Goal: Transaction & Acquisition: Purchase product/service

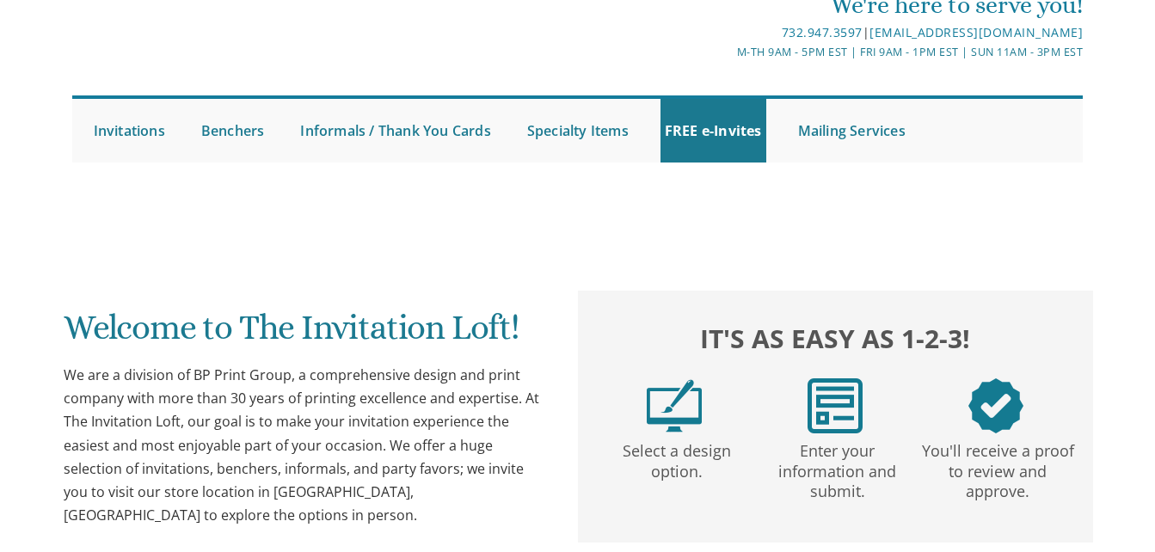
click at [1155, 212] on html "My Cart {{shoppingcart.totalQuantityDisplay}} Total: {{shoppingcart.subtotal}} …" at bounding box center [577, 201] width 1155 height 552
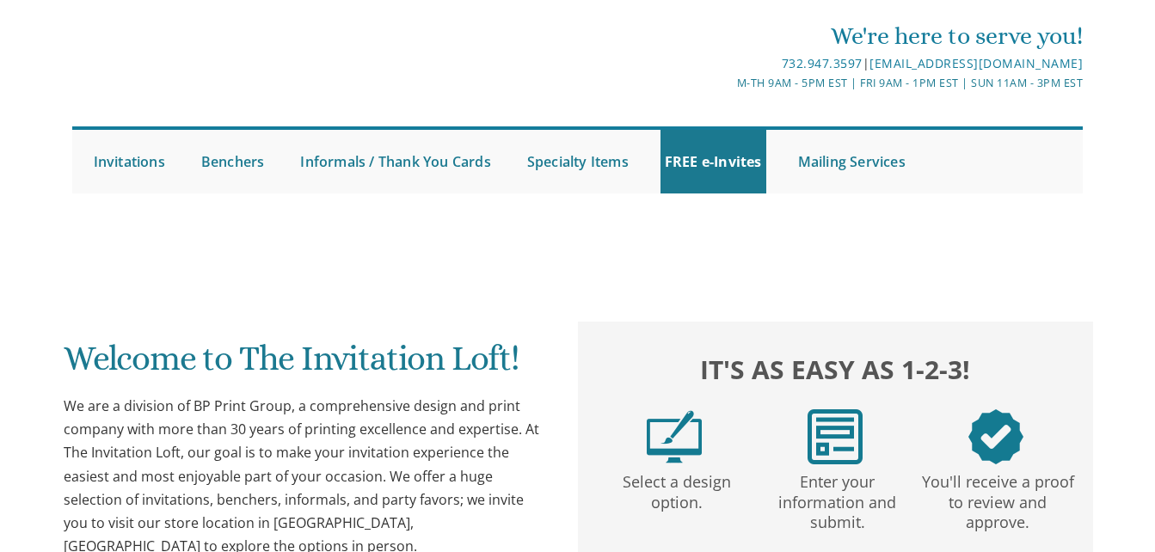
scroll to position [37, 0]
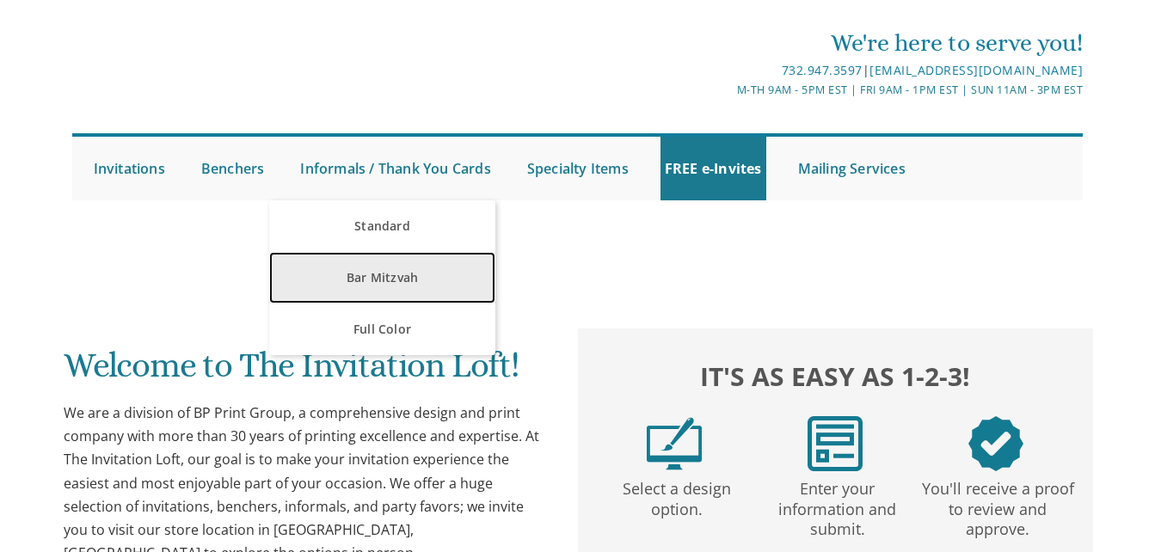
click at [379, 268] on link "Bar Mitzvah" at bounding box center [382, 278] width 226 height 52
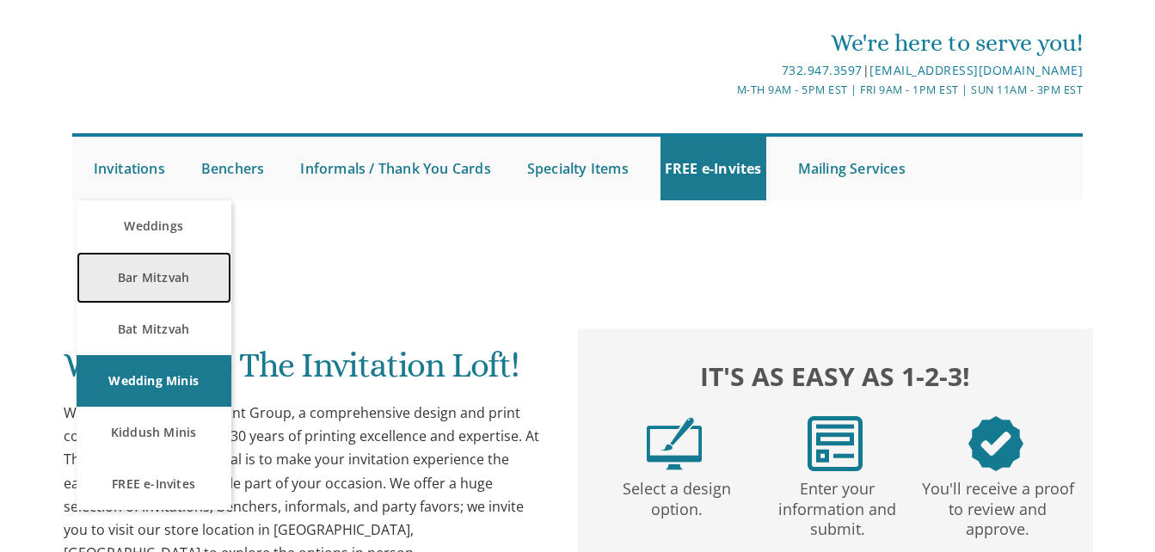
click at [154, 280] on link "Bar Mitzvah" at bounding box center [154, 278] width 155 height 52
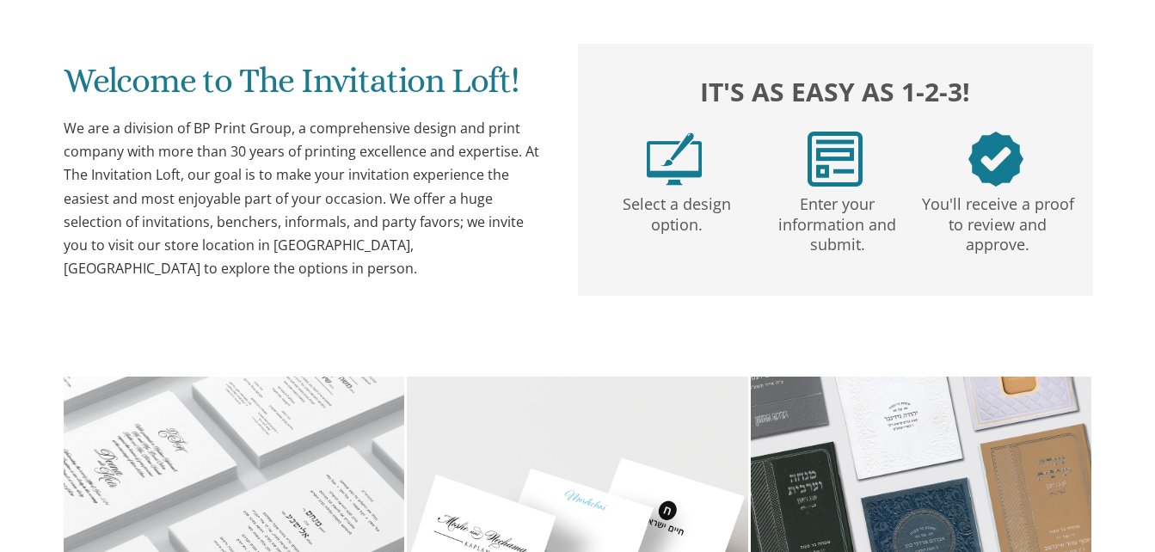
scroll to position [450, 0]
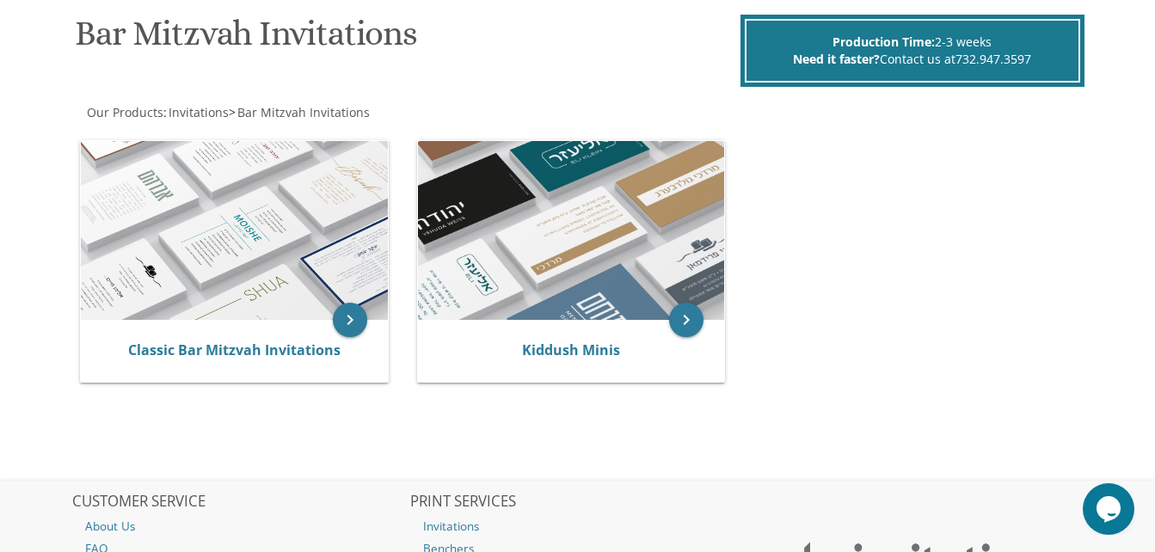
scroll to position [265, 0]
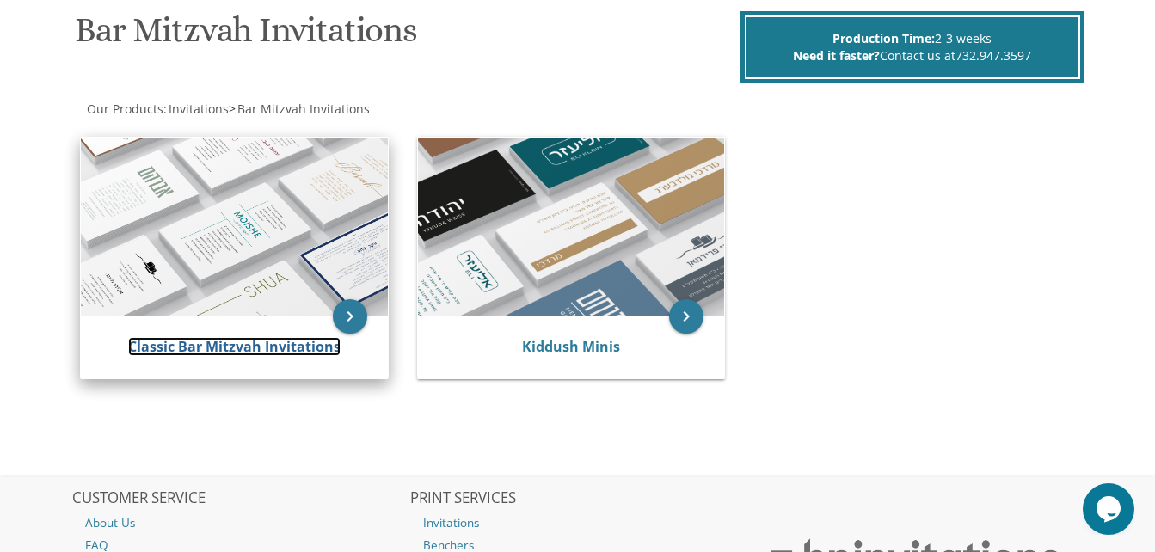
click at [330, 342] on link "Classic Bar Mitzvah Invitations" at bounding box center [234, 346] width 212 height 19
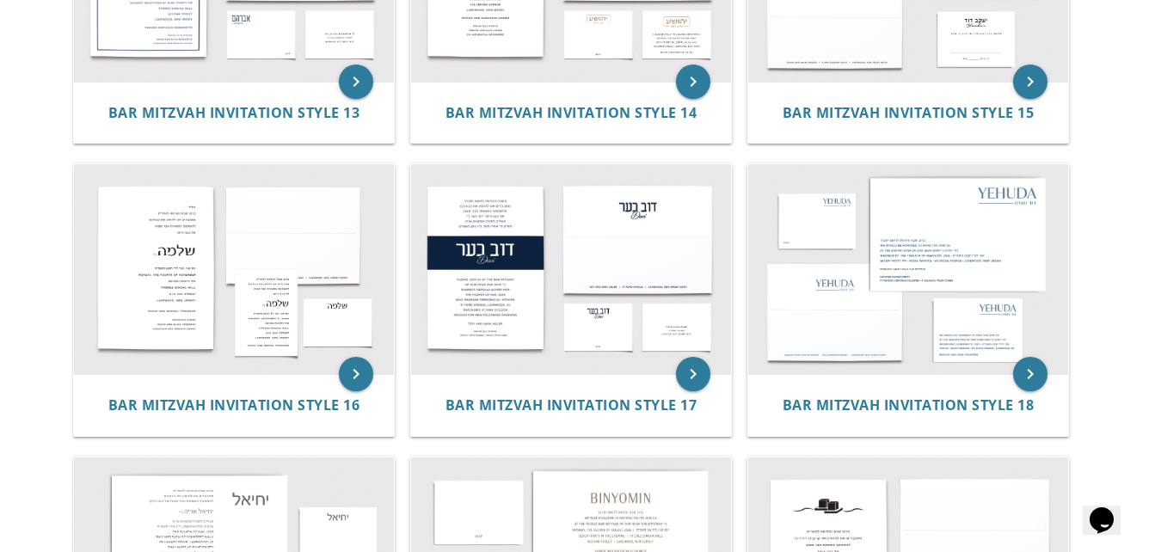
scroll to position [1740, 0]
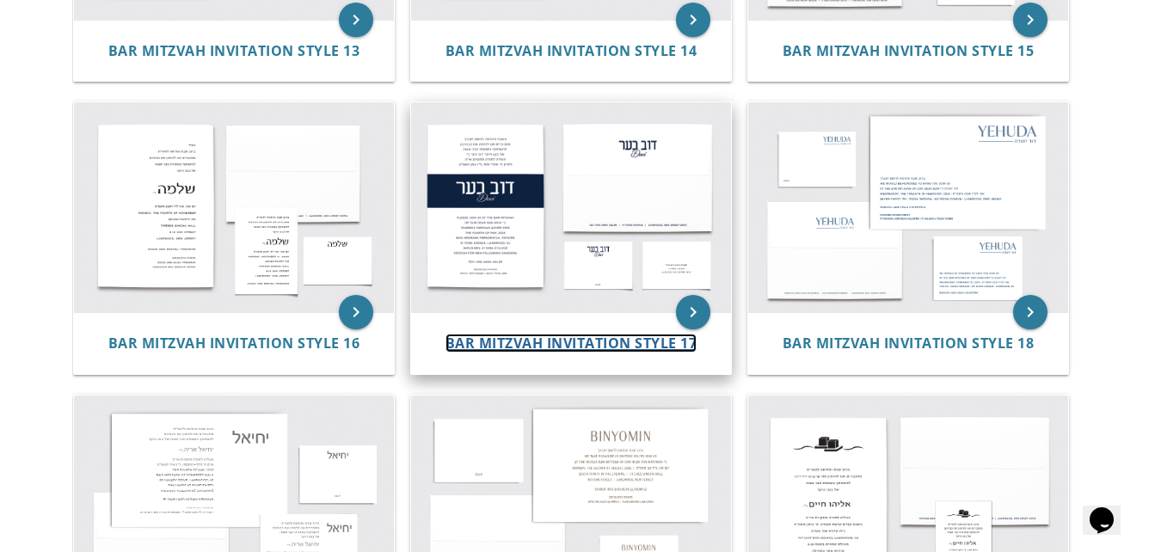
click at [651, 340] on span "Bar Mitzvah Invitation Style 17" at bounding box center [572, 343] width 252 height 19
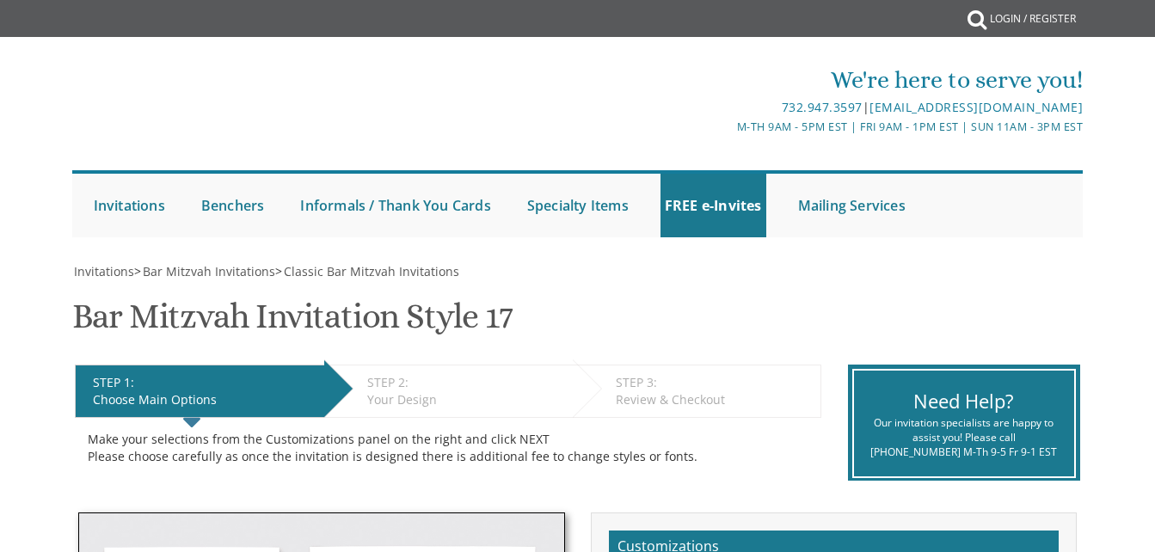
drag, startPoint x: 0, startPoint y: 0, endPoint x: 1052, endPoint y: 323, distance: 1100.8
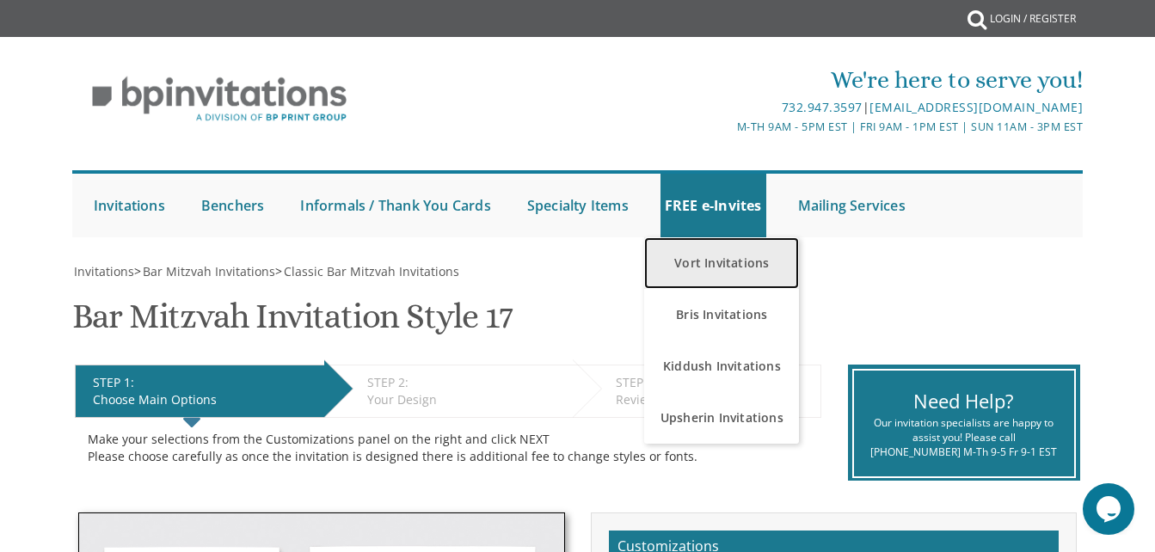
click at [710, 268] on link "Vort Invitations" at bounding box center [721, 263] width 155 height 52
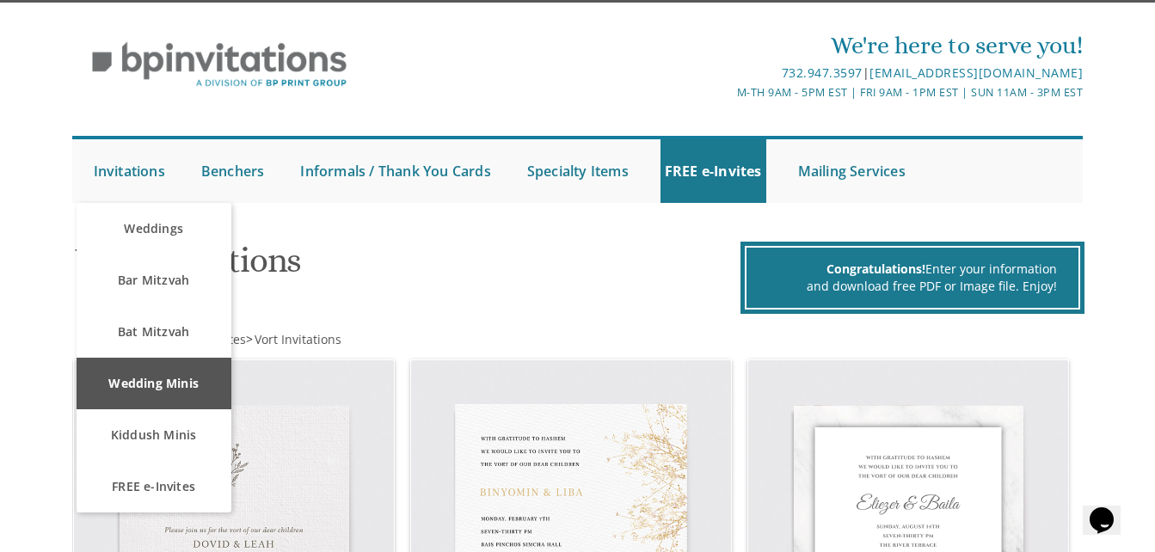
scroll to position [69, 0]
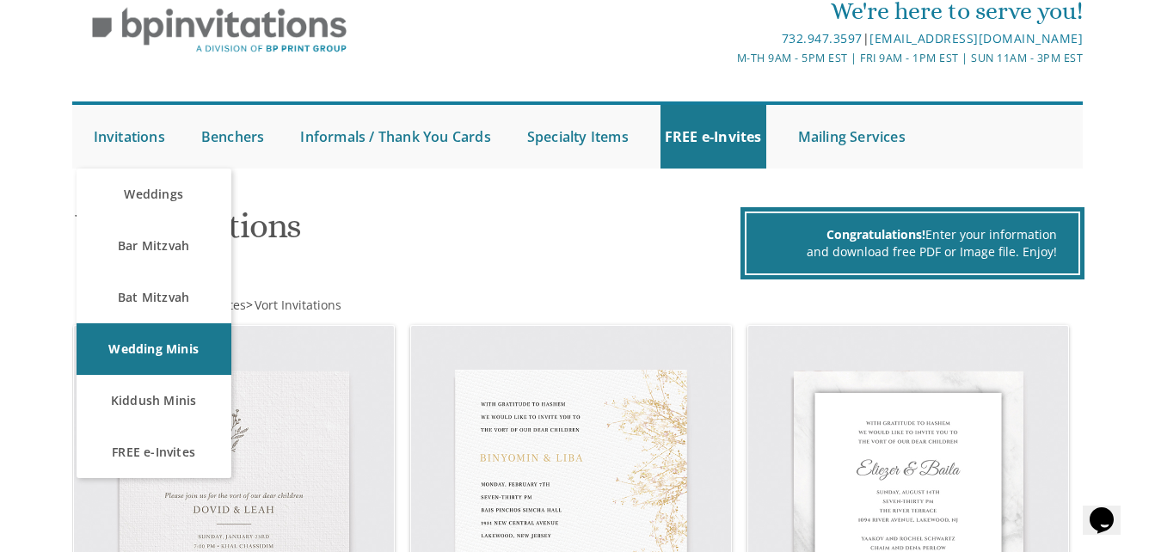
click at [578, 236] on h1 "Vort Invitations" at bounding box center [406, 232] width 662 height 51
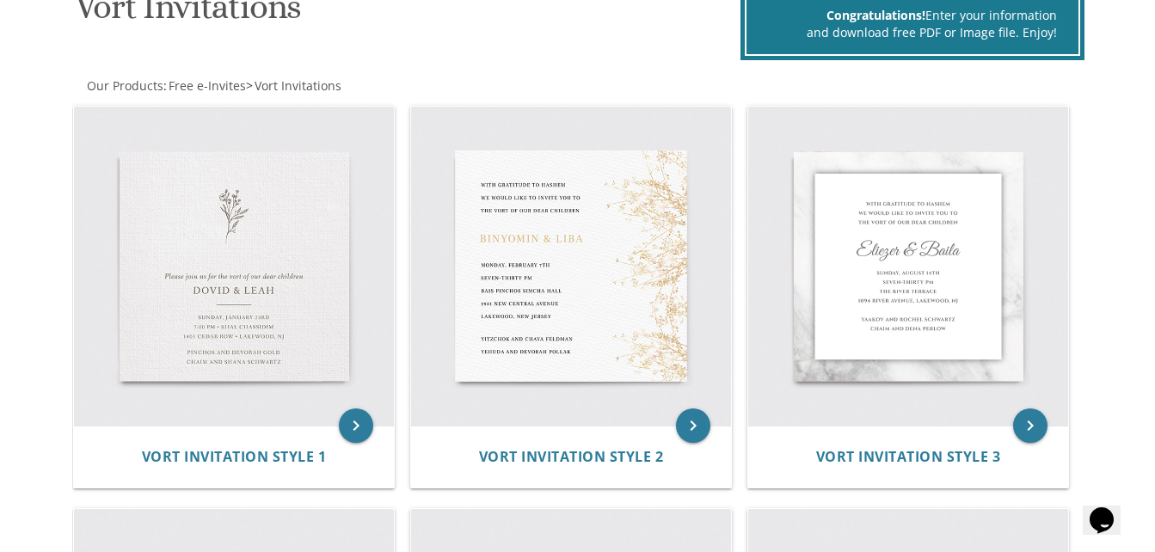
scroll to position [0, 0]
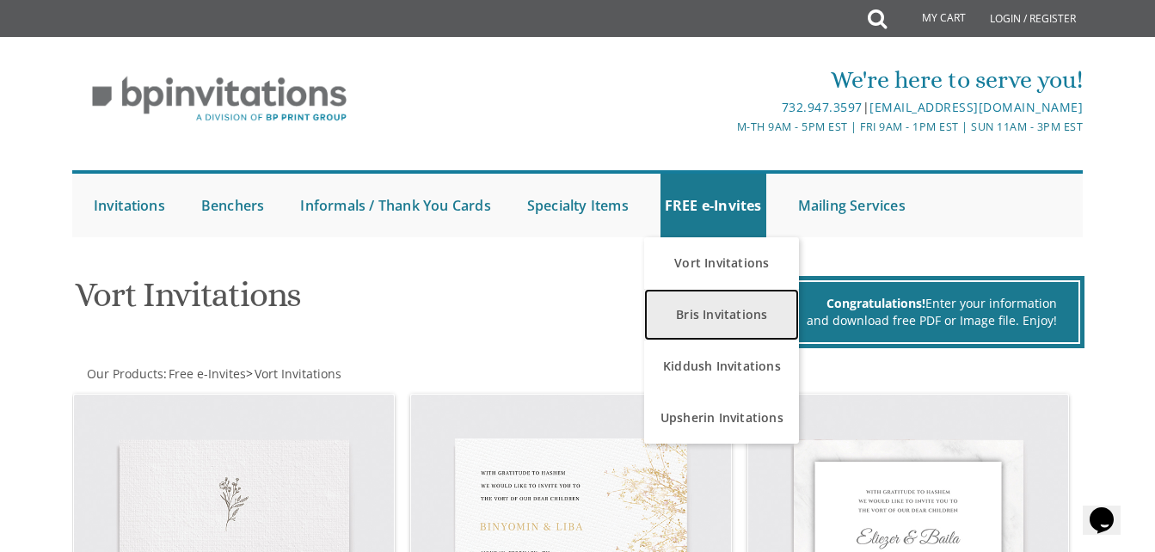
drag, startPoint x: 733, startPoint y: 317, endPoint x: 717, endPoint y: 310, distance: 18.1
click at [717, 310] on link "Bris Invitations" at bounding box center [721, 315] width 155 height 52
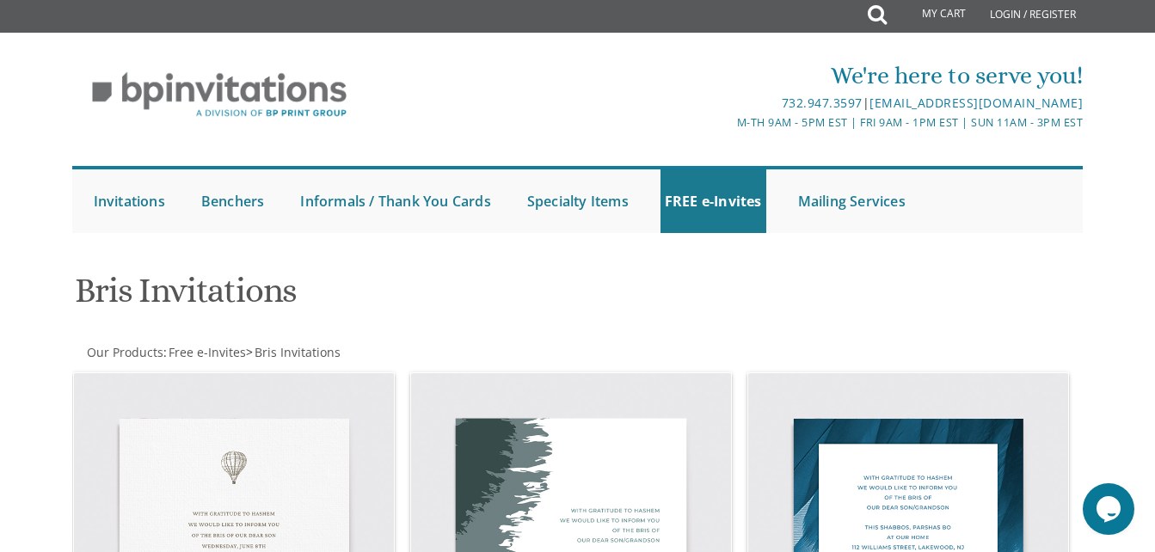
scroll to position [18, 0]
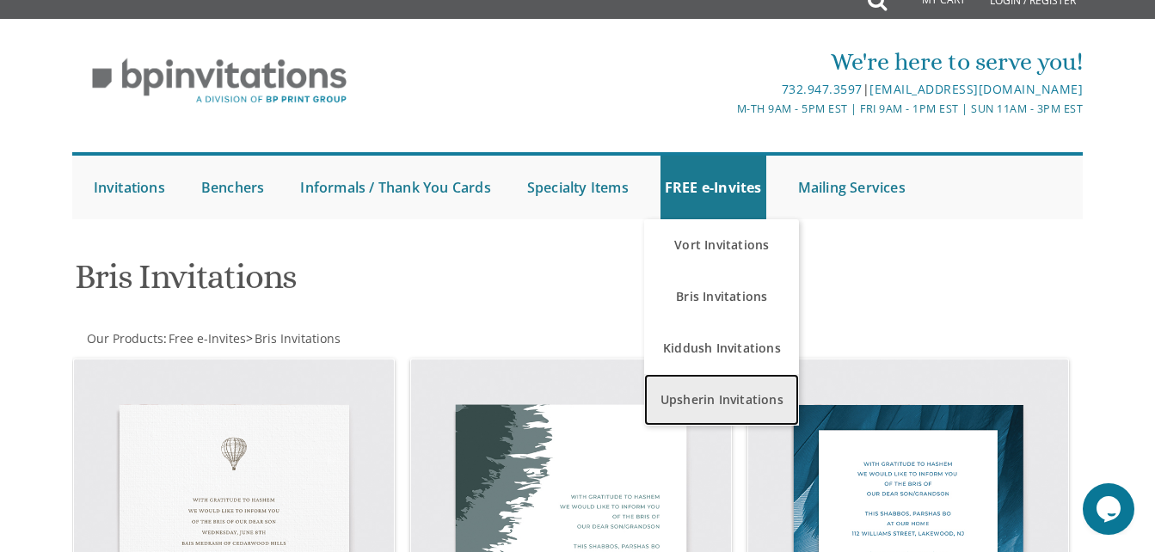
click at [790, 392] on link "Upsherin Invitations" at bounding box center [721, 400] width 155 height 52
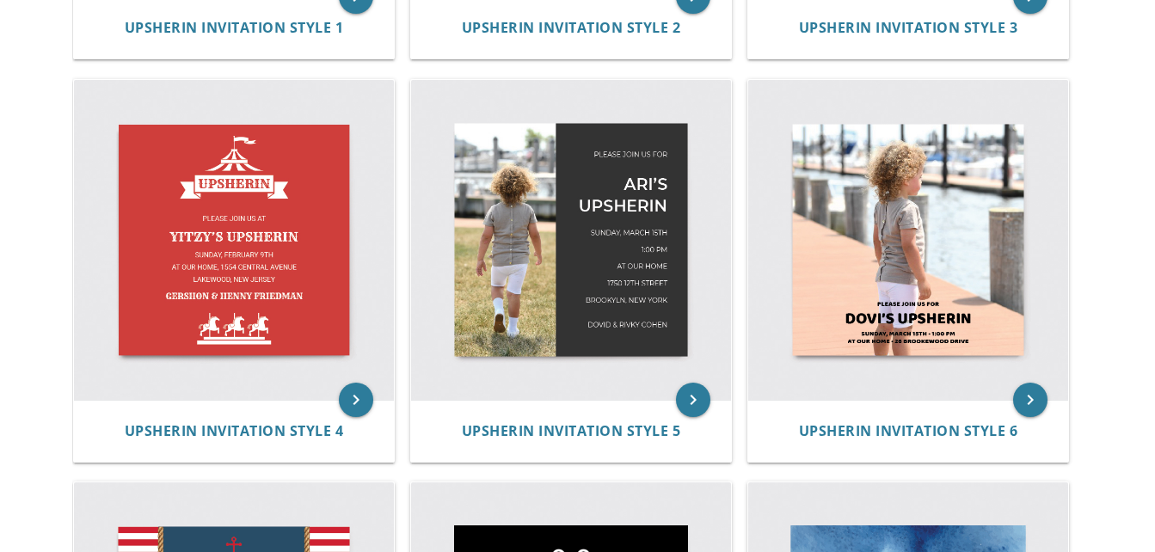
scroll to position [705, 0]
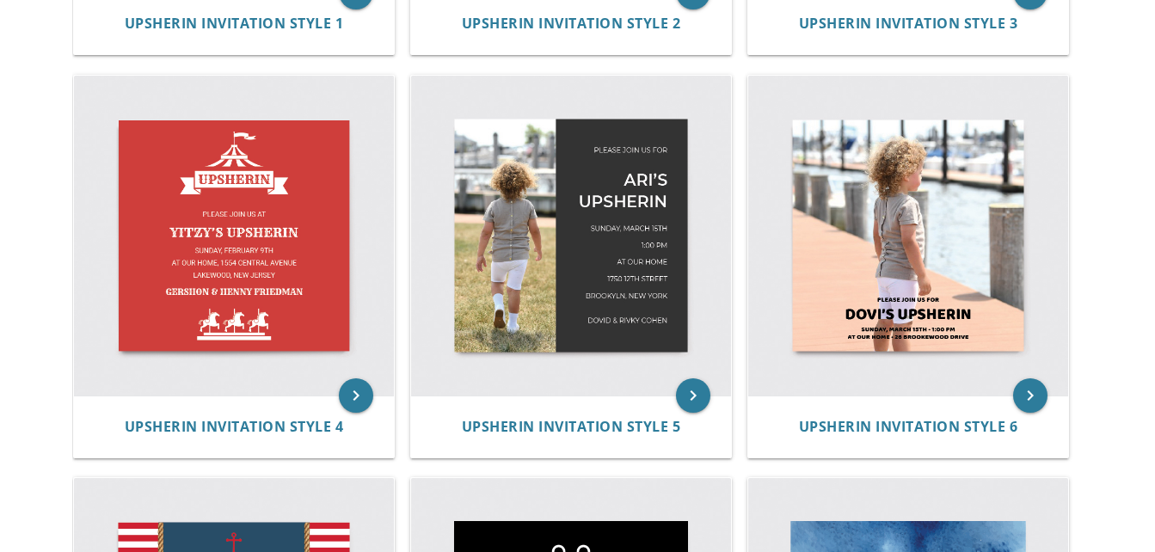
drag, startPoint x: 1160, startPoint y: 227, endPoint x: 1169, endPoint y: 52, distance: 175.8
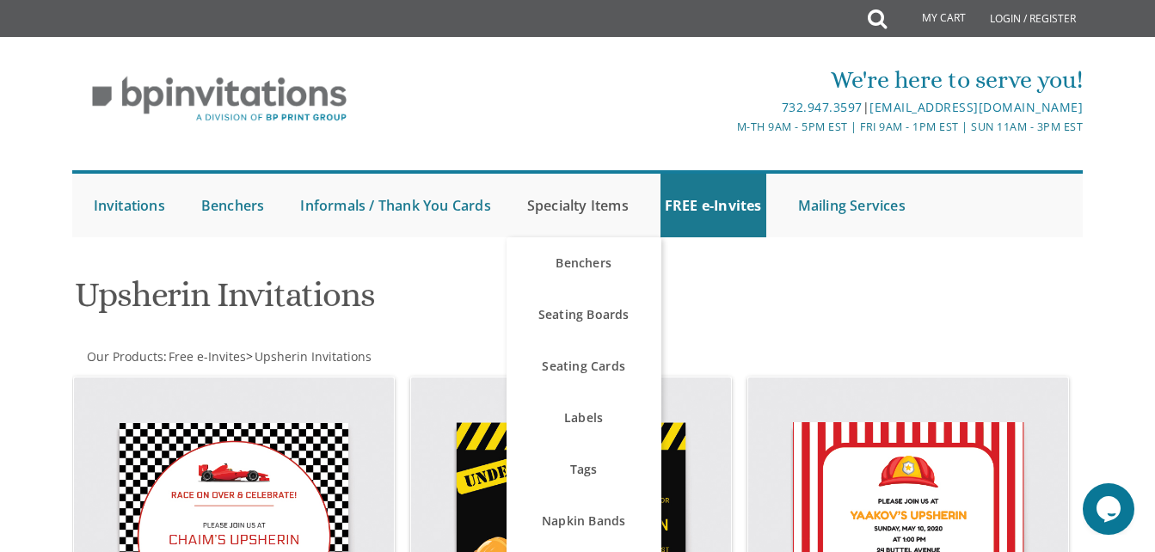
scroll to position [0, 0]
